Goal: Transaction & Acquisition: Purchase product/service

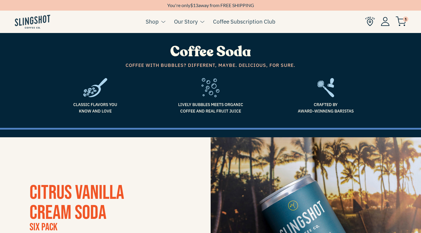
click at [403, 21] on img at bounding box center [400, 22] width 11 height 10
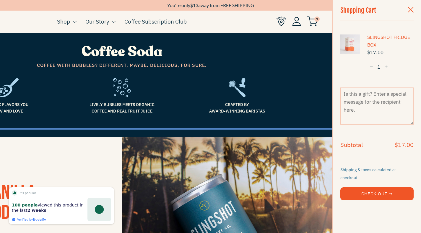
click at [407, 10] on span "button" at bounding box center [410, 10] width 6 height 6
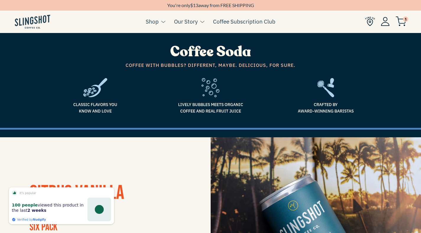
click at [405, 23] on img at bounding box center [400, 22] width 11 height 10
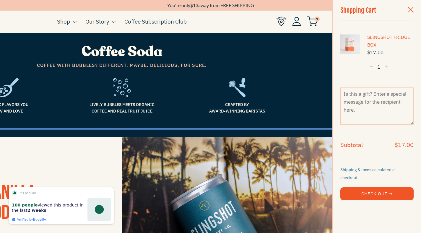
click at [370, 67] on span "button" at bounding box center [371, 67] width 4 height 4
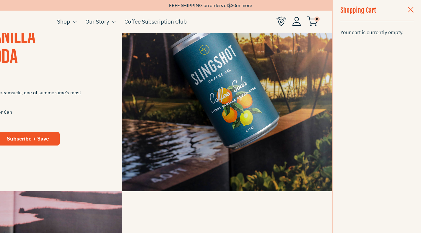
scroll to position [130, 0]
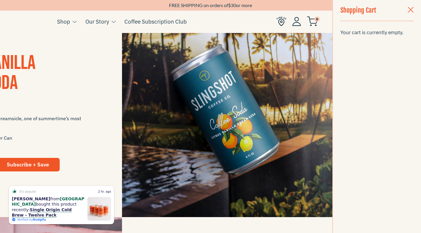
click at [411, 10] on span "button" at bounding box center [410, 10] width 6 height 6
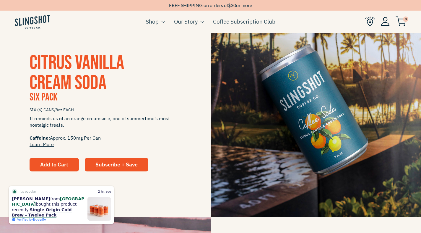
click at [53, 168] on span "Add to Cart" at bounding box center [54, 164] width 28 height 7
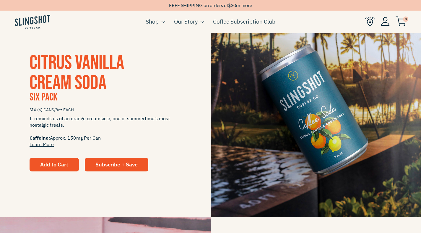
click at [53, 166] on span "Add to Cart" at bounding box center [54, 164] width 28 height 7
